Goal: Transaction & Acquisition: Book appointment/travel/reservation

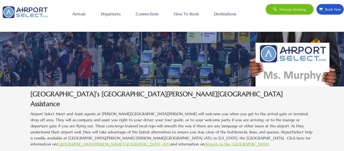
scroll to position [134, 0]
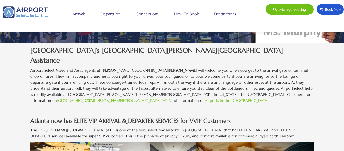
click at [189, 13] on link "How to book" at bounding box center [187, 14] width 28 height 13
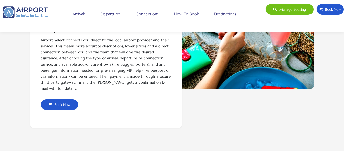
scroll to position [233, 0]
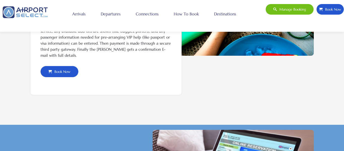
click at [57, 70] on span "Book Now" at bounding box center [61, 71] width 19 height 11
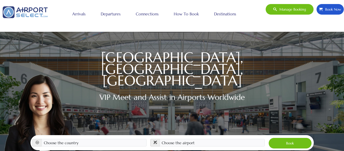
scroll to position [75, 0]
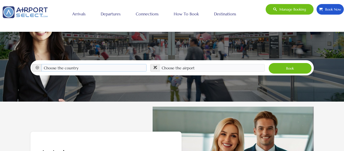
click at [72, 64] on select "Choose the country [GEOGRAPHIC_DATA] [GEOGRAPHIC_DATA] [GEOGRAPHIC_DATA] [GEOGR…" at bounding box center [94, 68] width 105 height 8
select select "USA"
click at [42, 64] on select "Choose the country Albania Austria Bosnia and Herzegovina Canada China Croatia …" at bounding box center [94, 68] width 105 height 8
click at [192, 64] on select "Choose the airport Albany Int'l Airport (ALB) Albuquerque Int Sunport (ABQ) Asp…" at bounding box center [212, 68] width 105 height 8
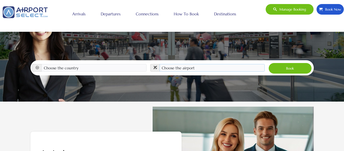
select select "ATL"
click at [160, 64] on select "Choose the airport Albany Int'l Airport (ALB) Albuquerque Int Sunport (ABQ) Asp…" at bounding box center [212, 68] width 105 height 8
click at [293, 63] on button "Book" at bounding box center [291, 68] width 44 height 11
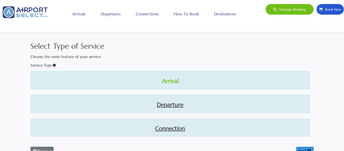
click at [168, 82] on link "Arrival" at bounding box center [171, 81] width 272 height 9
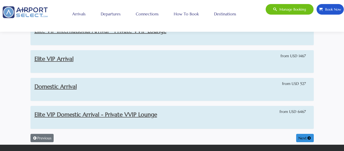
scroll to position [68, 0]
click at [48, 84] on link "Domestic Arrival" at bounding box center [56, 86] width 42 height 7
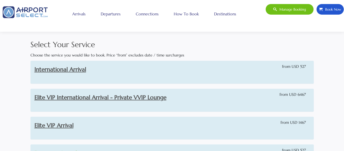
scroll to position [0, 0]
